Goal: Task Accomplishment & Management: Complete application form

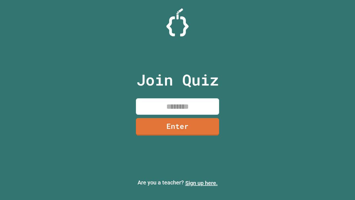
click at [201, 183] on link "Sign up here." at bounding box center [201, 182] width 32 height 7
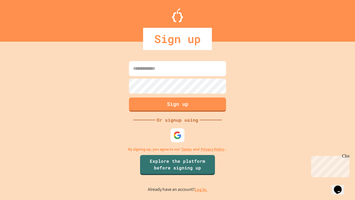
click at [201, 189] on link "Log in." at bounding box center [201, 189] width 13 height 6
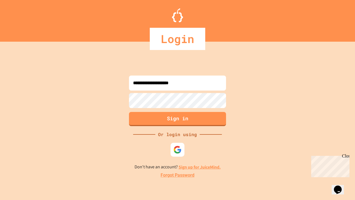
type input "**********"
